Goal: Task Accomplishment & Management: Manage account settings

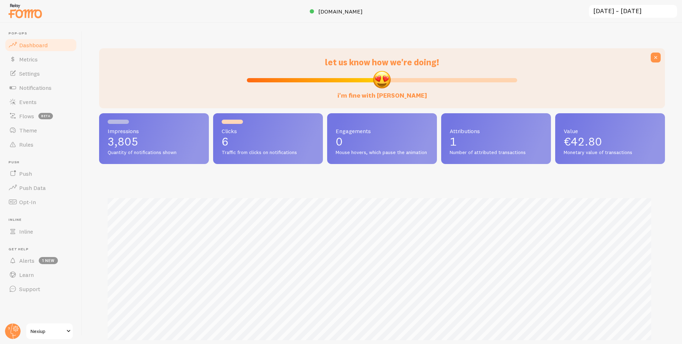
scroll to position [186, 560]
click at [32, 60] on span "Metrics" at bounding box center [28, 59] width 18 height 7
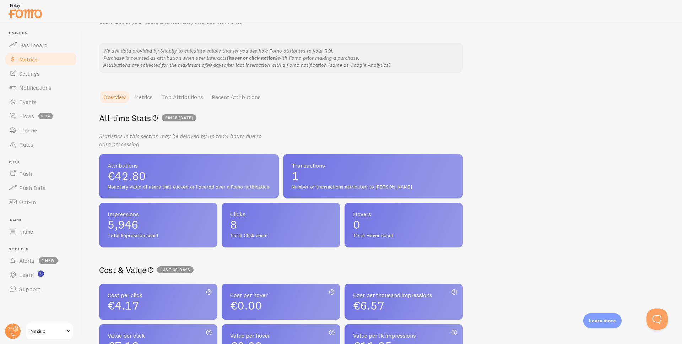
scroll to position [8, 0]
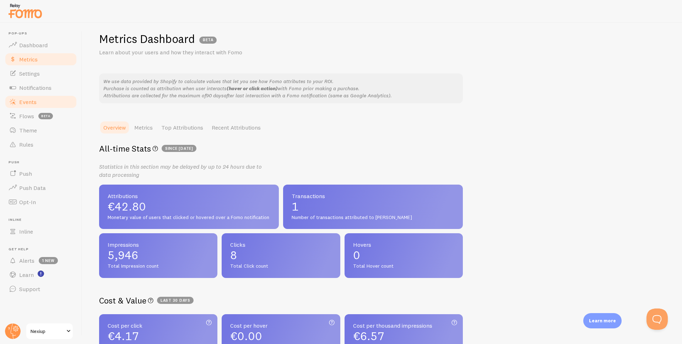
click at [27, 99] on span "Events" at bounding box center [27, 101] width 17 height 7
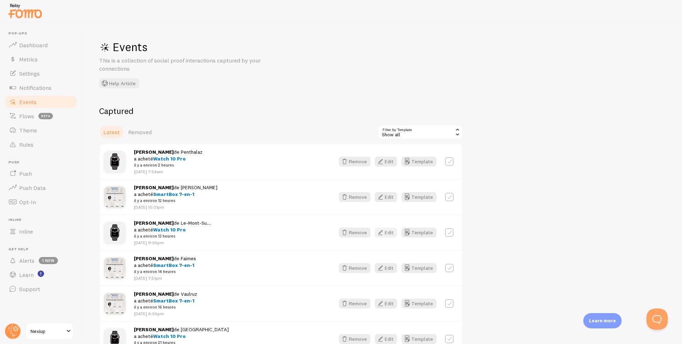
click at [391, 235] on button "Edit" at bounding box center [385, 233] width 22 height 10
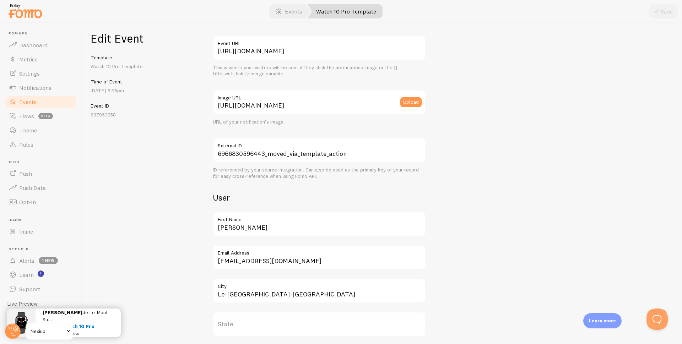
scroll to position [106, 0]
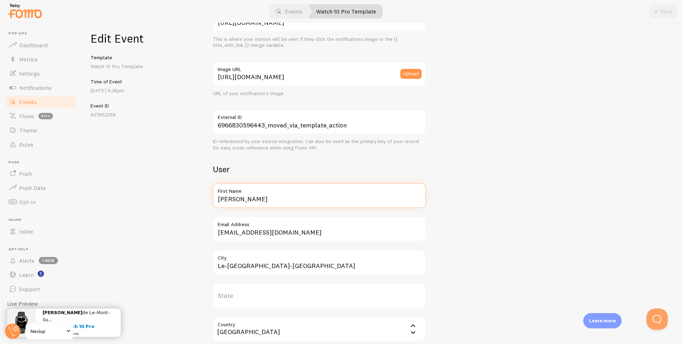
drag, startPoint x: 261, startPoint y: 199, endPoint x: 202, endPoint y: 203, distance: 58.4
click at [202, 203] on div "Meta Watch 10 Pro Title This text will be bolded in your notification and link …" at bounding box center [439, 183] width 486 height 321
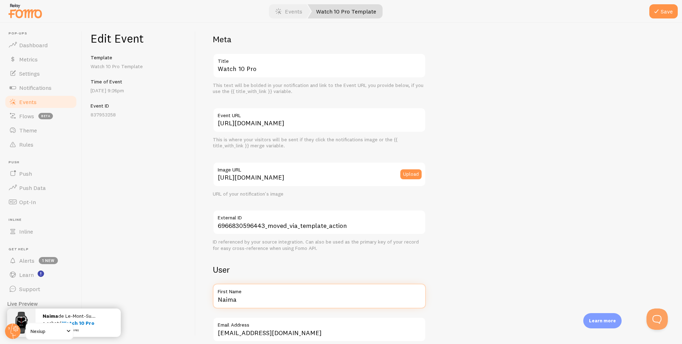
scroll to position [0, 0]
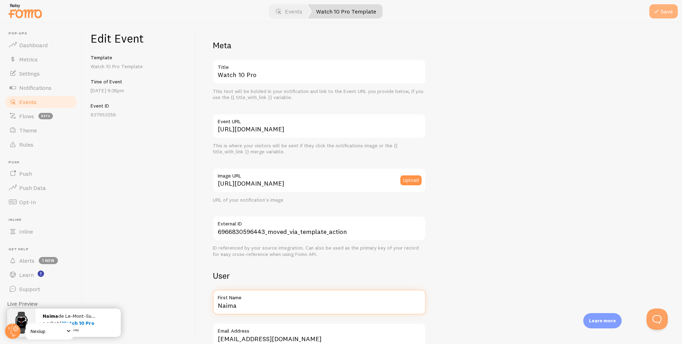
type input "Naima"
click at [666, 13] on button "Save" at bounding box center [663, 11] width 28 height 14
click at [29, 102] on span "Events" at bounding box center [27, 101] width 17 height 7
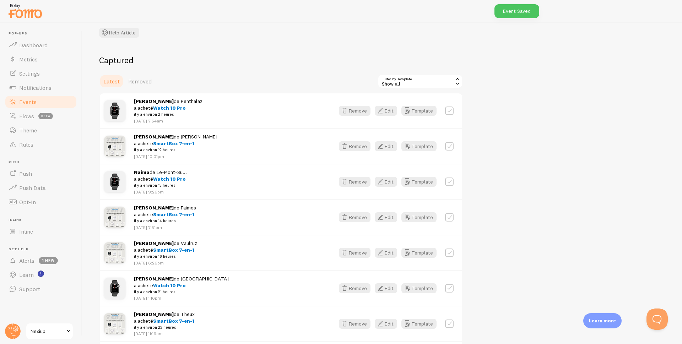
scroll to position [71, 0]
